Goal: Check status

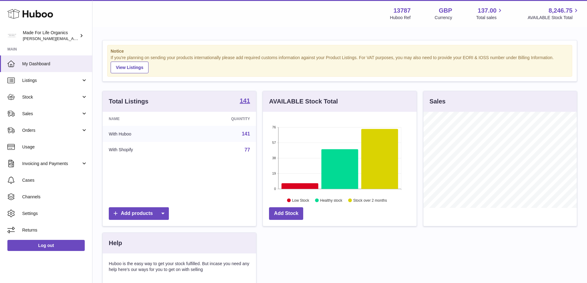
scroll to position [96, 154]
click at [34, 112] on span "Sales" at bounding box center [51, 114] width 59 height 6
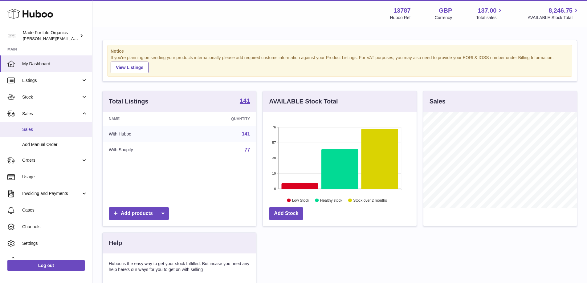
click at [24, 128] on span "Sales" at bounding box center [54, 130] width 65 height 6
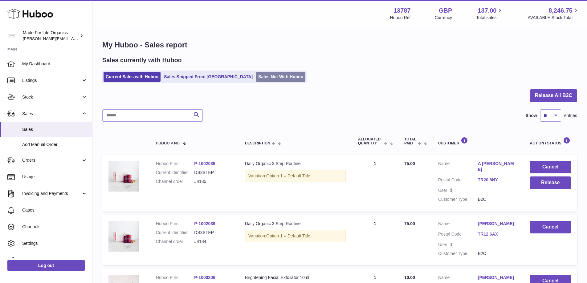
click at [256, 75] on link "Sales Not With Huboo" at bounding box center [280, 77] width 49 height 10
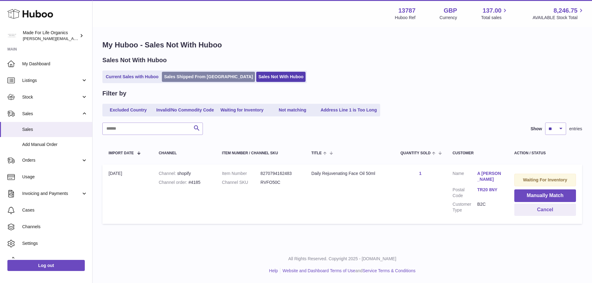
click at [200, 80] on link "Sales Shipped From [GEOGRAPHIC_DATA]" at bounding box center [208, 77] width 93 height 10
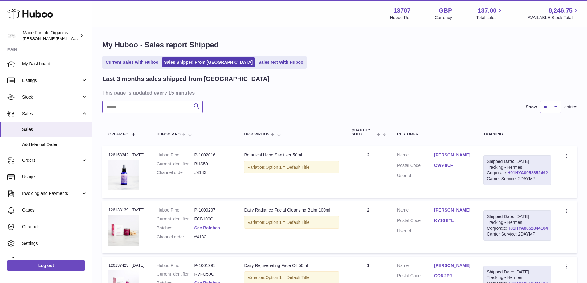
click at [161, 107] on input "text" at bounding box center [152, 107] width 100 height 12
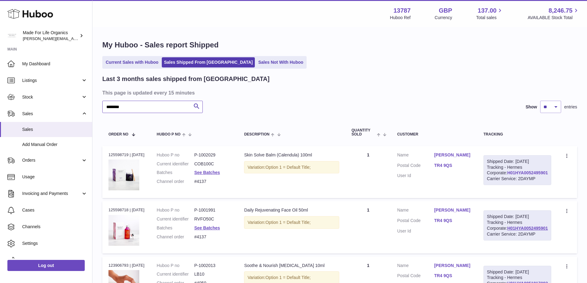
type input "********"
click at [539, 175] on link "H01HYA0052495901" at bounding box center [527, 172] width 41 height 5
click at [121, 62] on link "Current Sales with Huboo" at bounding box center [132, 62] width 57 height 10
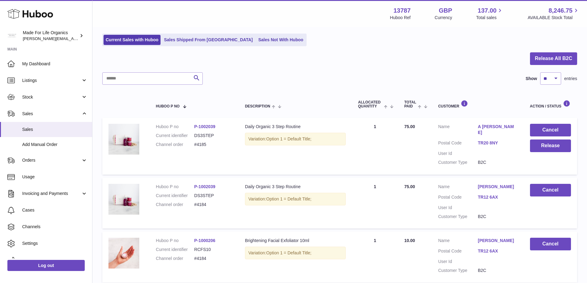
scroll to position [31, 0]
